Goal: Information Seeking & Learning: Learn about a topic

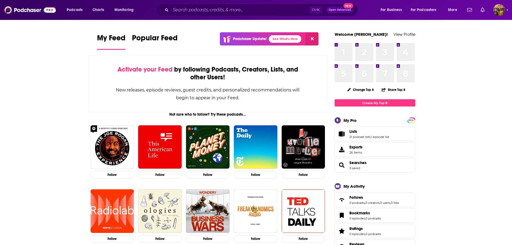
click at [239, 12] on input "Search podcasts, credits, & more..." at bounding box center [240, 10] width 139 height 9
click at [203, 10] on input "Search podcasts, credits, & more..." at bounding box center [240, 10] width 139 height 9
type input "d"
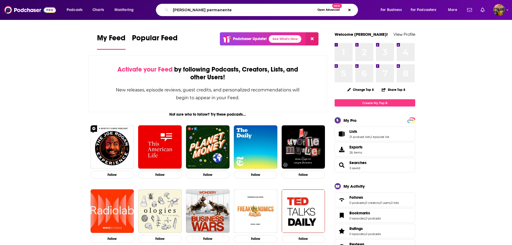
type input "[PERSON_NAME] permanente"
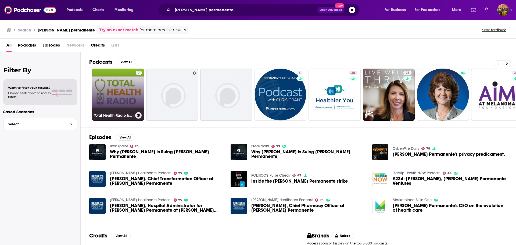
click at [111, 94] on link "7 Total Health Radio by [PERSON_NAME] Permanente" at bounding box center [118, 95] width 52 height 52
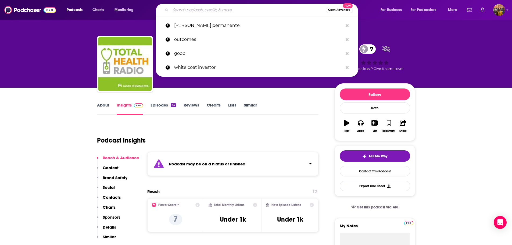
click at [208, 12] on input "Search podcasts, credits, & more..." at bounding box center [248, 10] width 155 height 9
click at [209, 29] on p "[PERSON_NAME] permanente" at bounding box center [258, 26] width 169 height 14
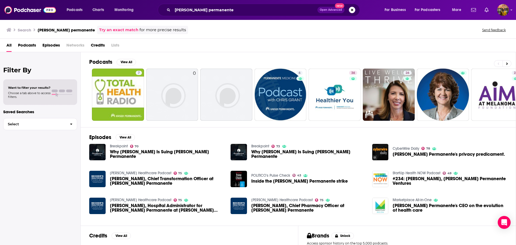
click at [30, 46] on span "Podcasts" at bounding box center [27, 46] width 18 height 11
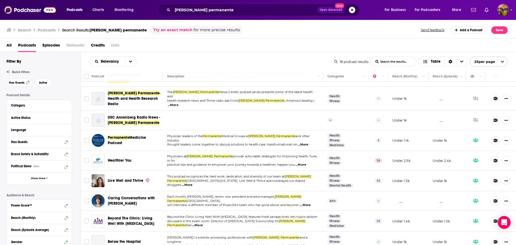
scroll to position [27, 0]
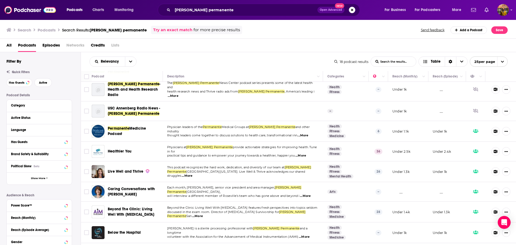
click at [306, 153] on span "...More" at bounding box center [300, 155] width 11 height 4
click at [244, 142] on td "Physicians at [PERSON_NAME] Permanente provide actionable strategies for improv…" at bounding box center [243, 152] width 160 height 20
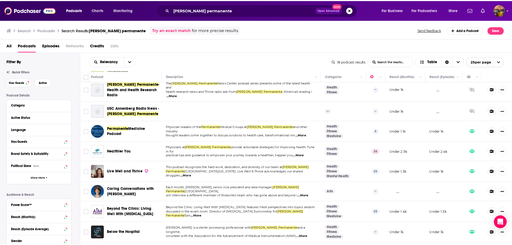
scroll to position [0, 0]
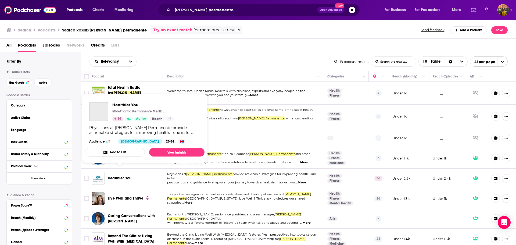
click at [118, 176] on span "Healthier You" at bounding box center [120, 178] width 24 height 5
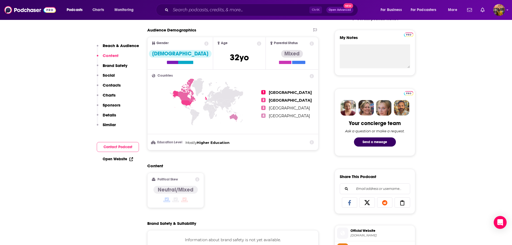
scroll to position [27, 0]
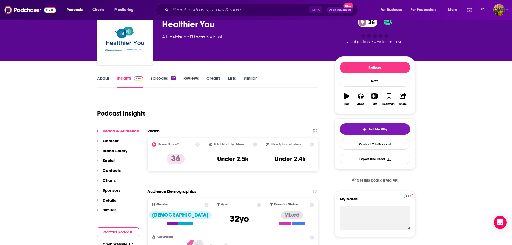
click at [158, 80] on link "Episodes 37" at bounding box center [163, 82] width 25 height 12
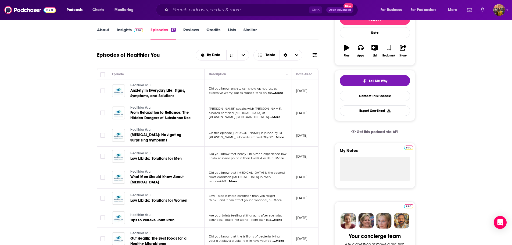
scroll to position [81, 0]
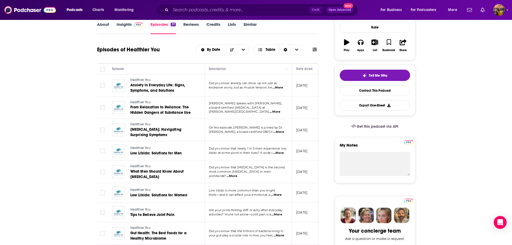
click at [277, 161] on td "Did you know that [MEDICAL_DATA] is the second most common [MEDICAL_DATA] in me…" at bounding box center [248, 172] width 87 height 22
